Goal: Task Accomplishment & Management: Complete application form

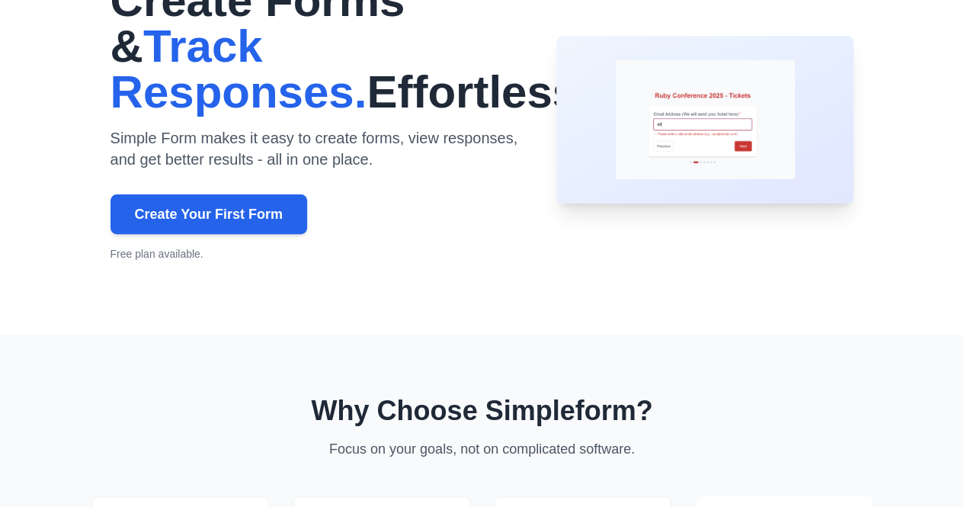
scroll to position [152, 0]
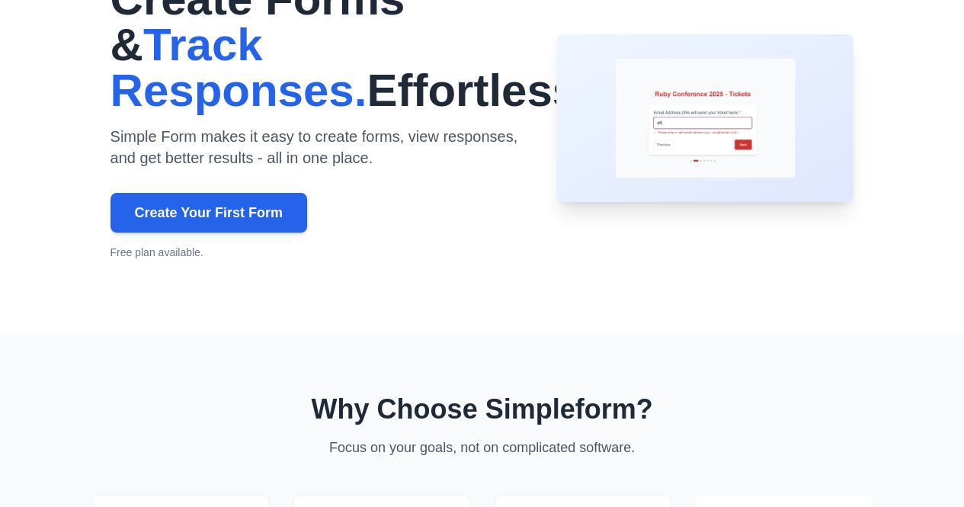
click at [110, 245] on p "Free plan available." at bounding box center [315, 252] width 410 height 15
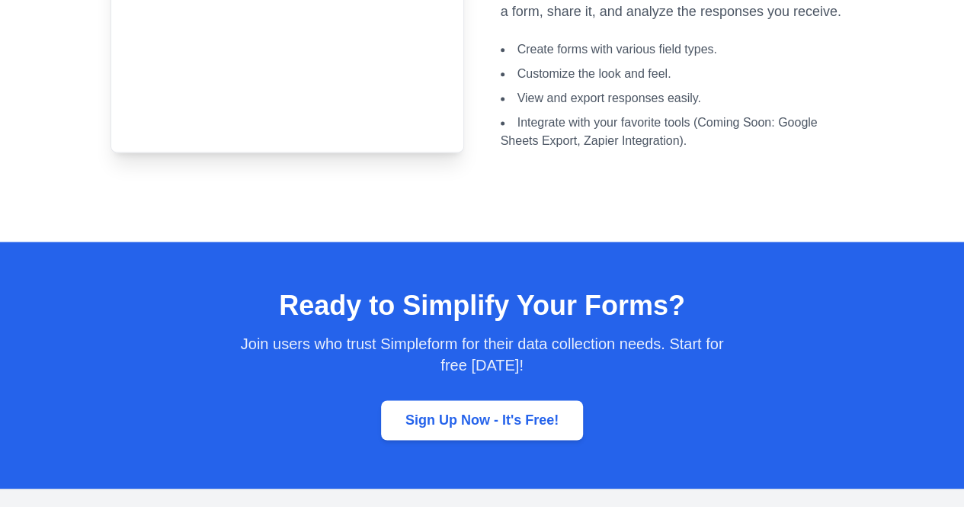
scroll to position [1007, 0]
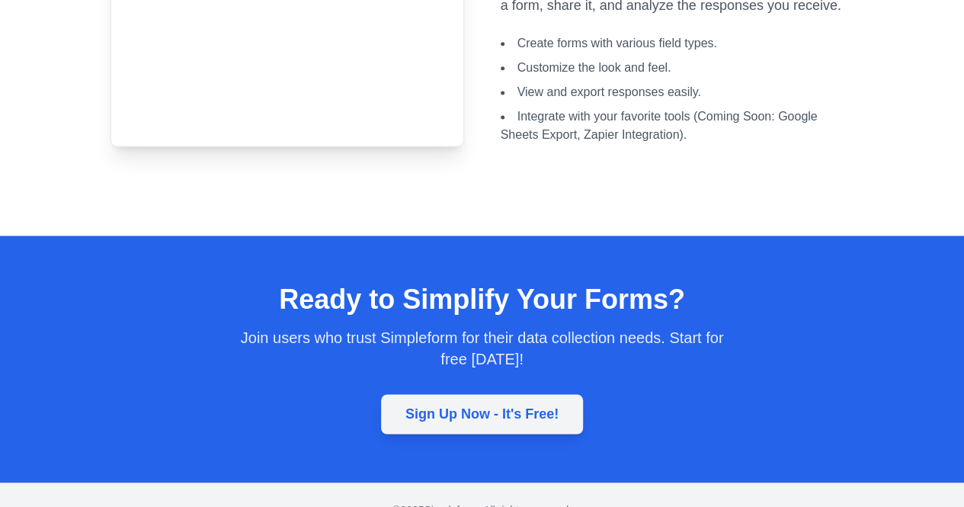
click at [475, 394] on link "Sign Up Now - It's Free!" at bounding box center [482, 414] width 202 height 40
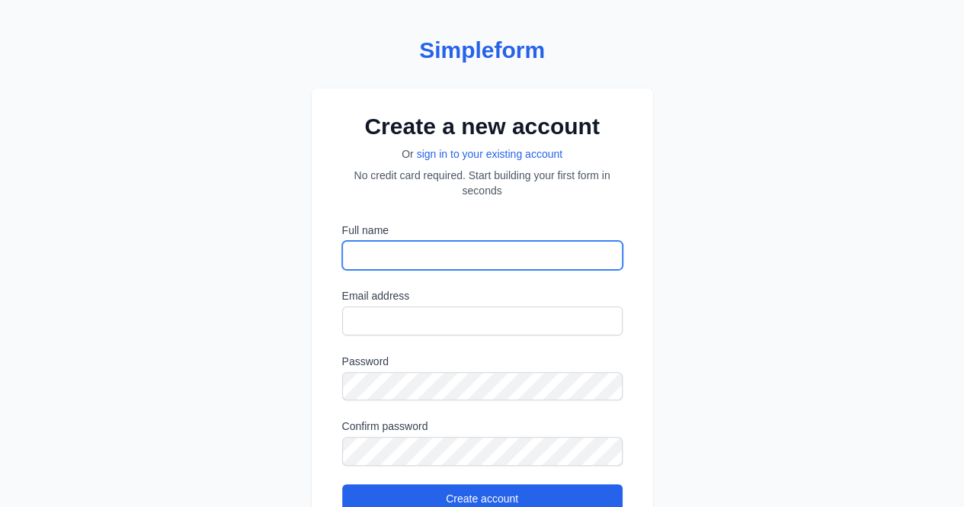
click at [450, 263] on input "Full name" at bounding box center [482, 255] width 280 height 29
click at [504, 262] on input "Full name" at bounding box center [482, 255] width 280 height 29
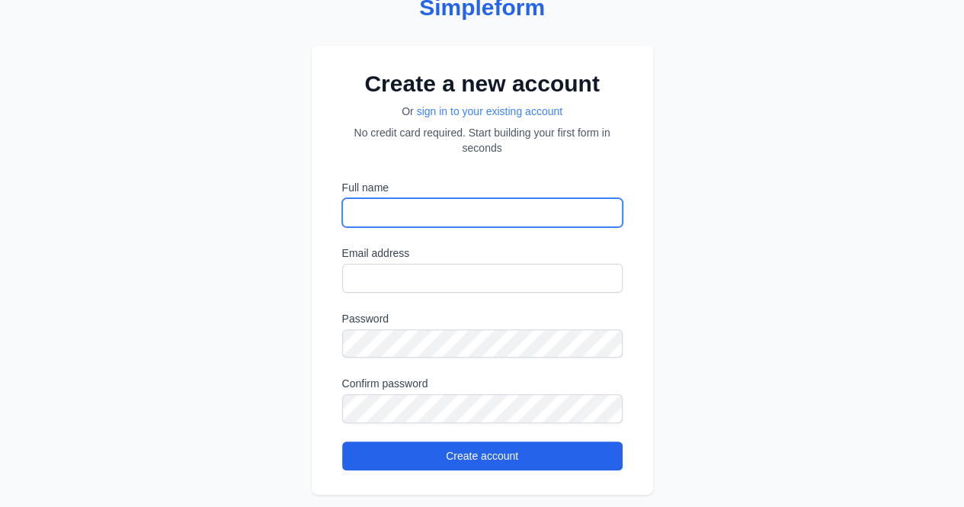
scroll to position [65, 0]
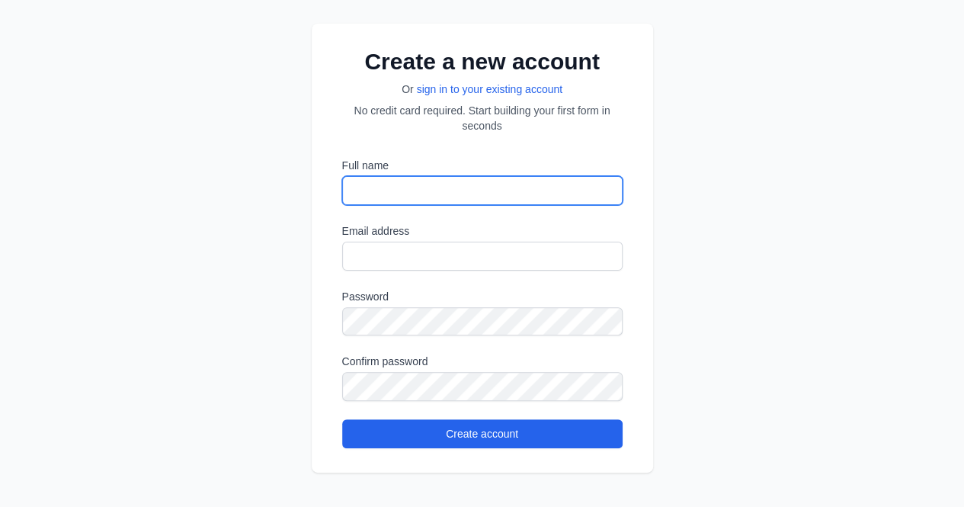
click at [389, 200] on input "Full name" at bounding box center [482, 190] width 280 height 29
